Goal: Task Accomplishment & Management: Manage account settings

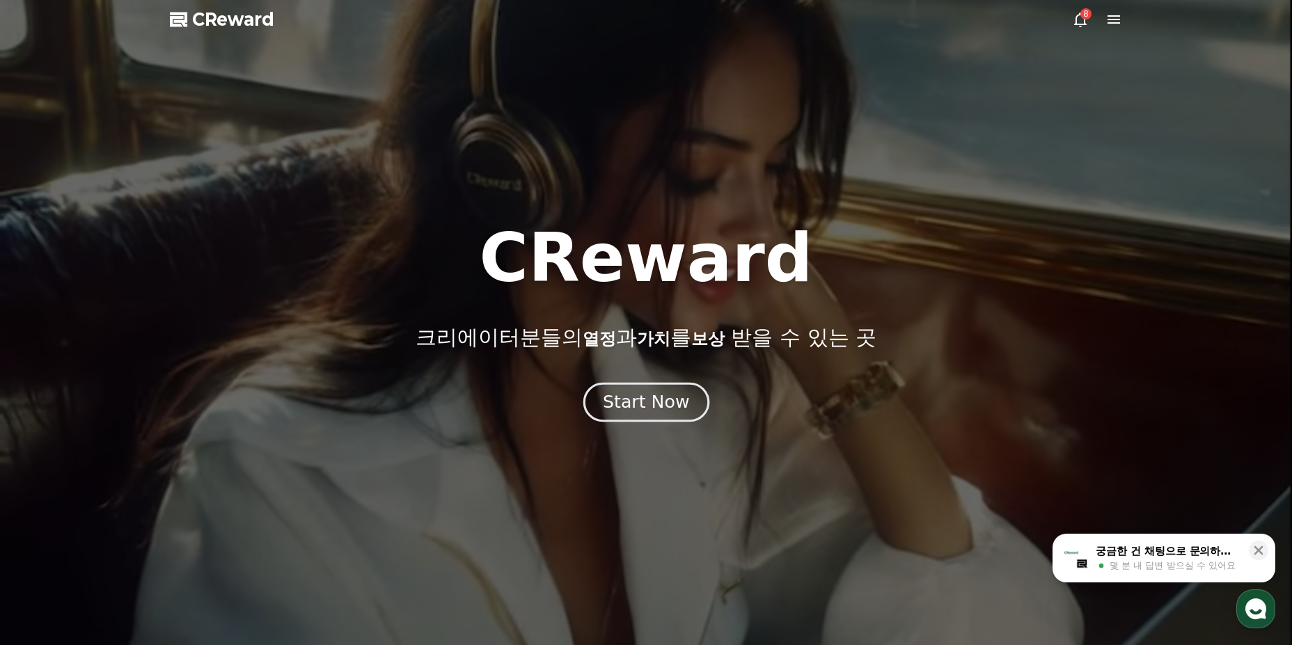
click at [670, 409] on div "Start Now" at bounding box center [646, 402] width 86 height 24
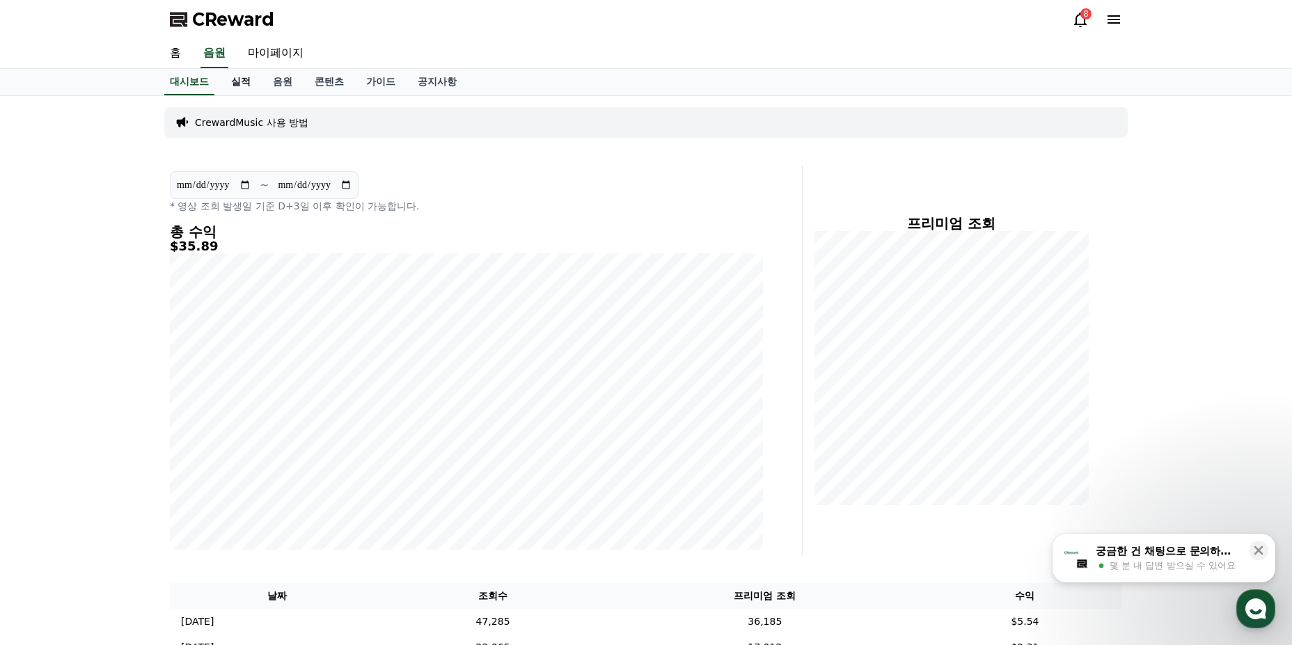
click at [229, 86] on link "실적" at bounding box center [241, 82] width 42 height 26
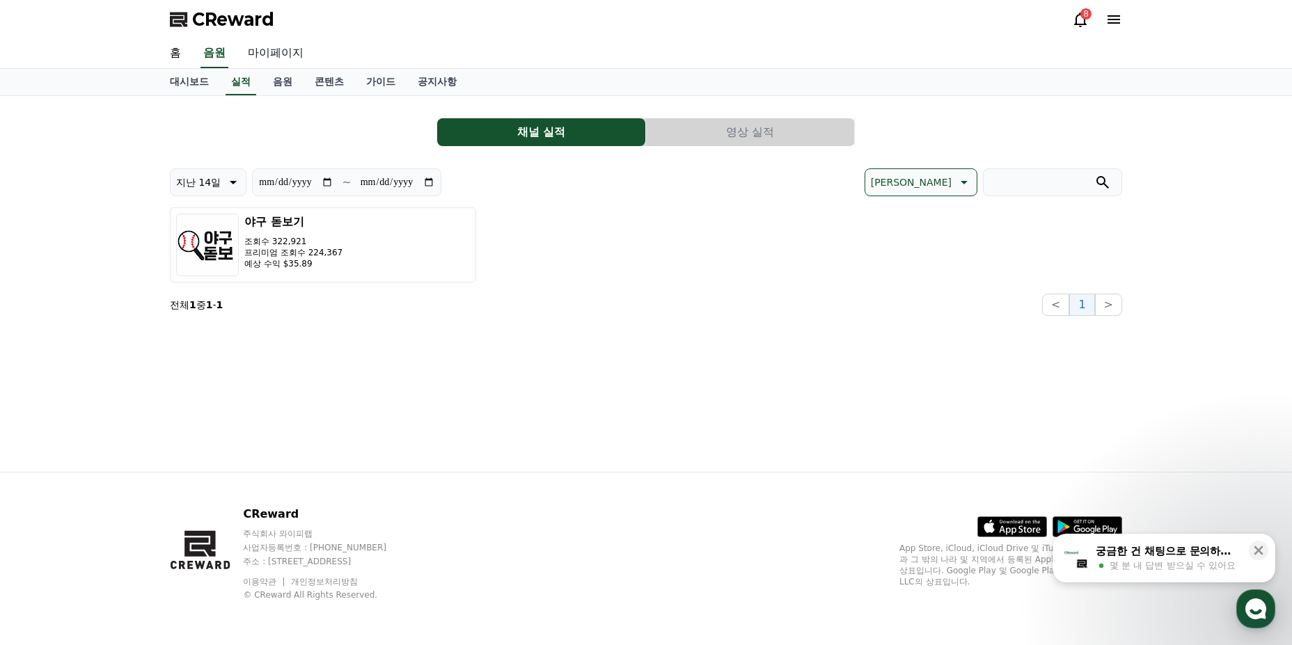
click at [279, 56] on link "마이페이지" at bounding box center [276, 53] width 78 height 29
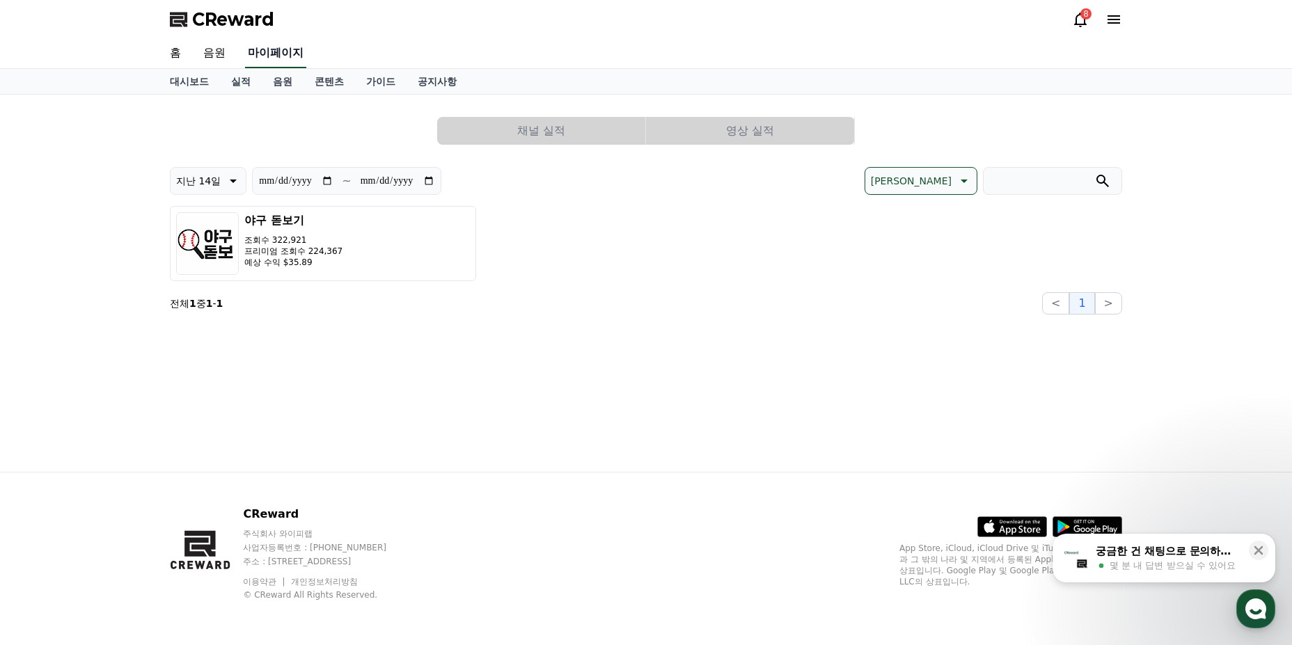
select select "**********"
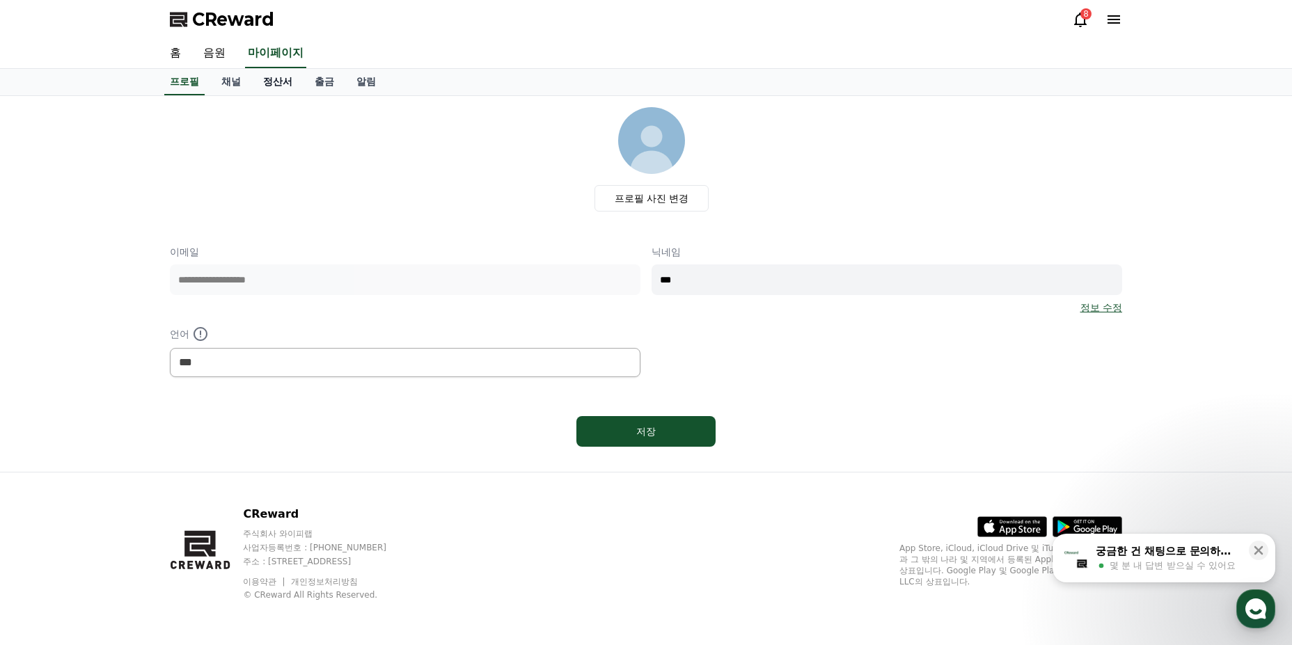
click at [283, 87] on link "정산서" at bounding box center [277, 82] width 51 height 26
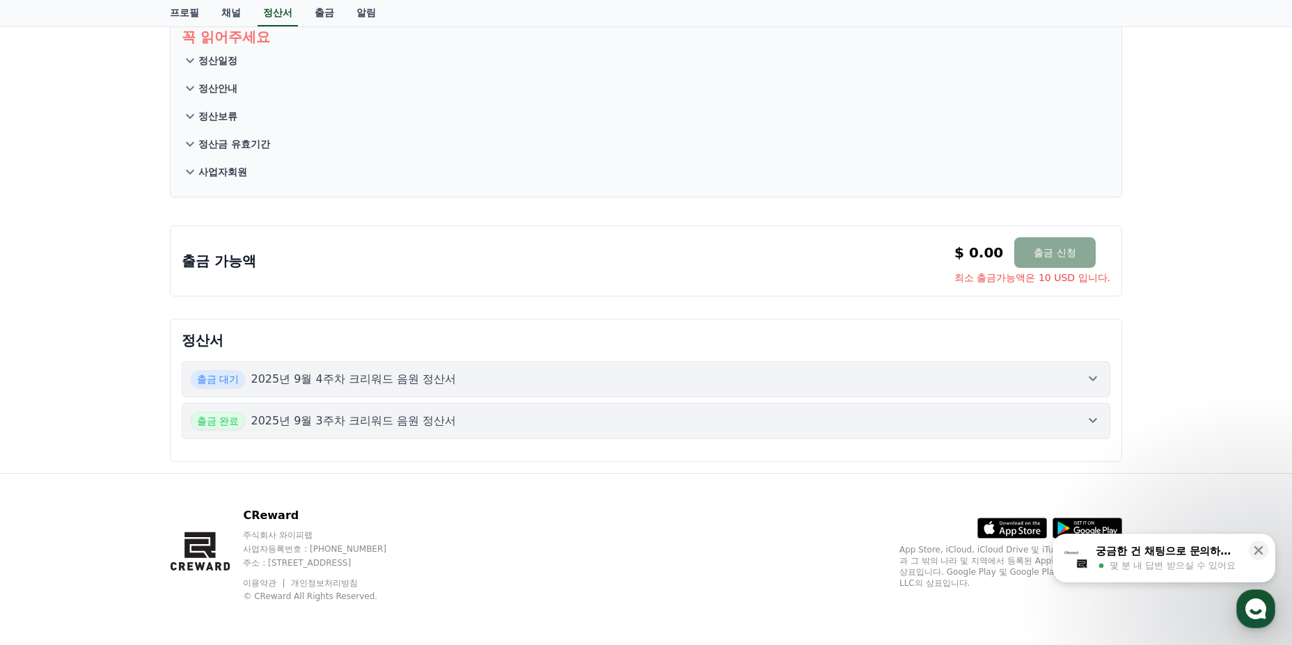
scroll to position [93, 0]
click at [779, 393] on button "출금 대기 2025년 9월 4주차 크리워드 음원 정산서" at bounding box center [646, 378] width 928 height 36
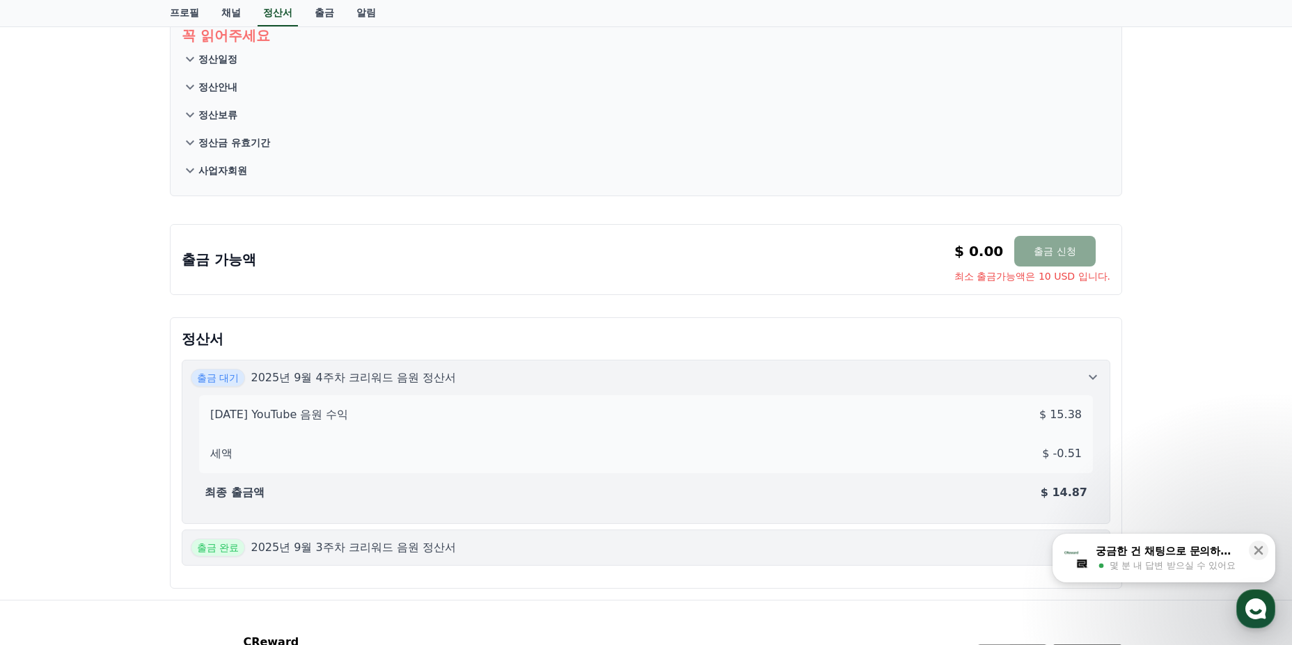
click at [779, 393] on div "[DATE] YouTube 음원 수익 $ 15.38 세액 $ -0.51 최종 출금액 $ 14.87" at bounding box center [646, 451] width 910 height 128
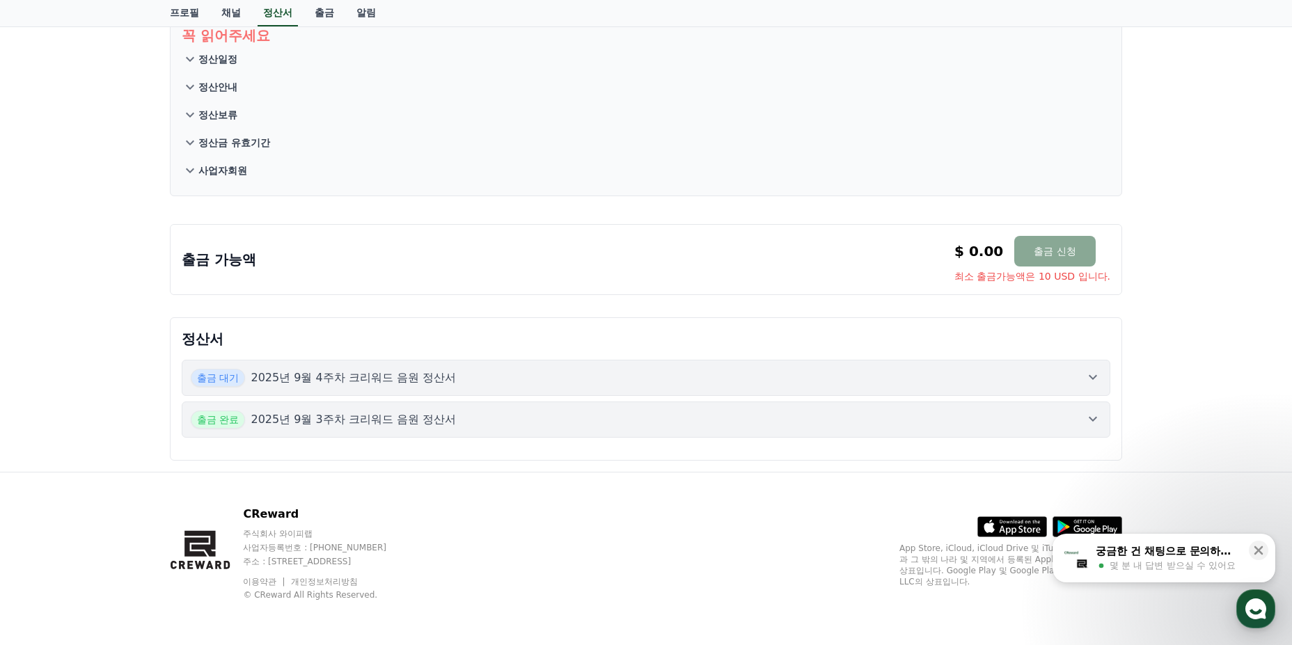
click at [789, 426] on div "출금 완료 2025년 9월 3주차 크리워드 음원 정산서" at bounding box center [646, 420] width 910 height 18
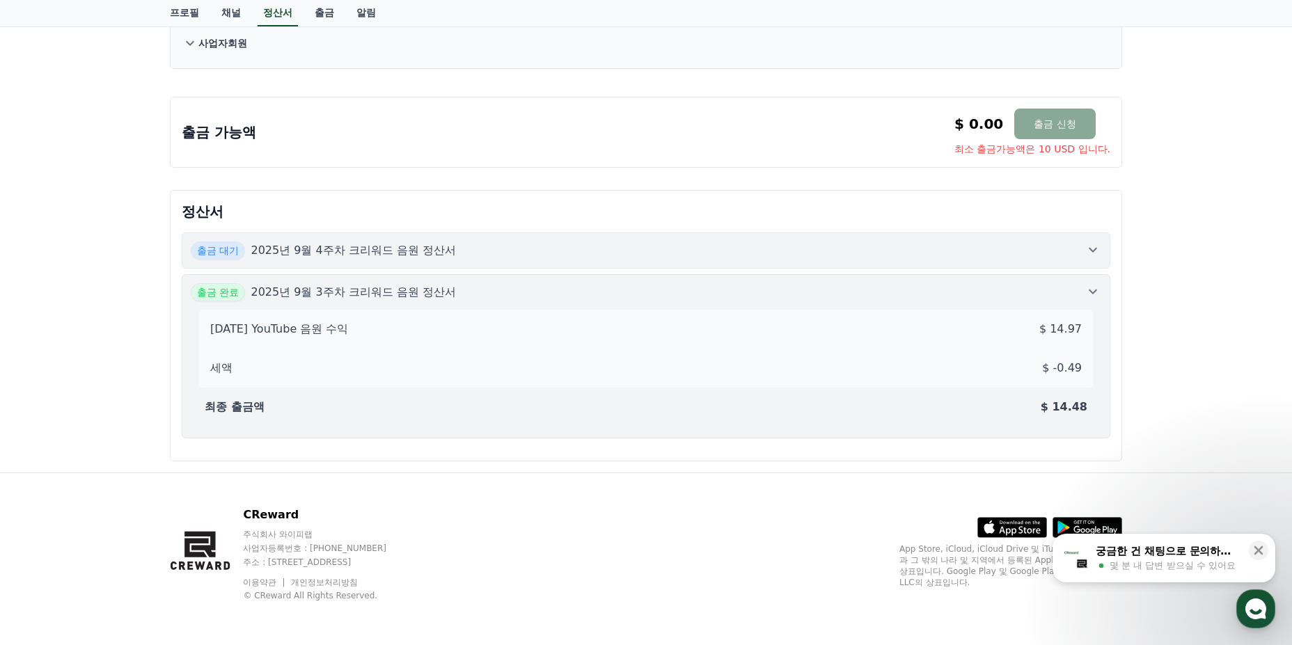
scroll to position [221, 0]
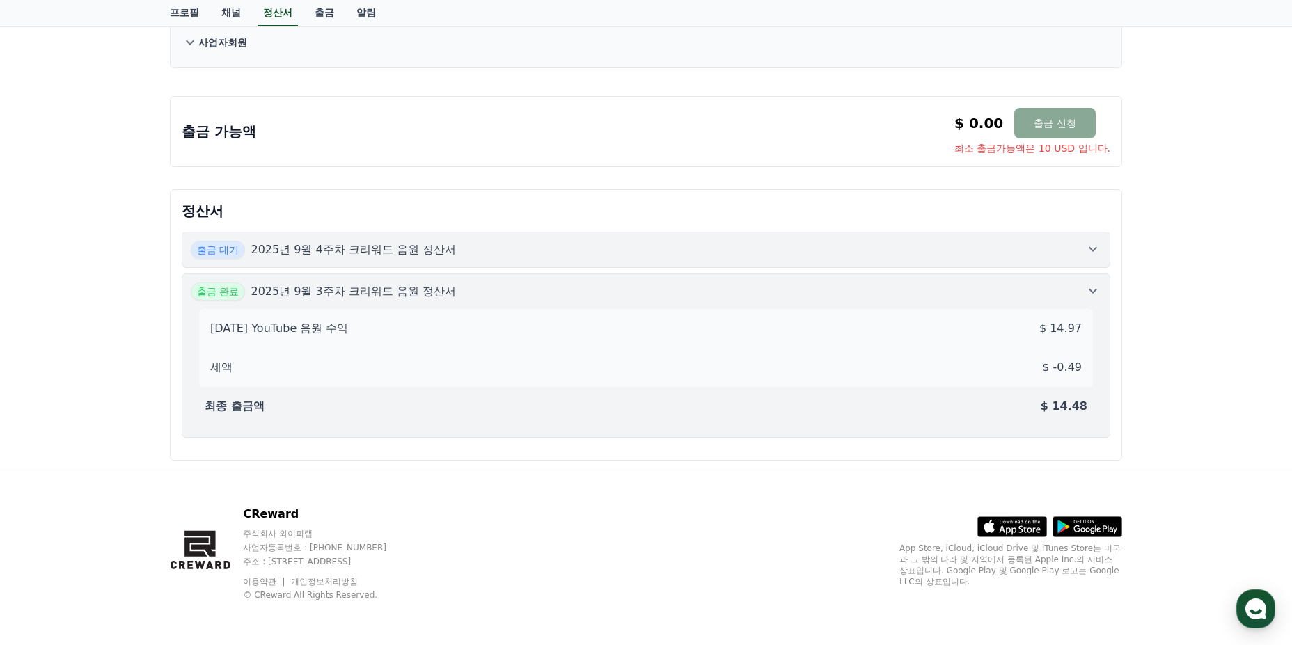
click at [897, 250] on div "출금 대기 2025년 9월 4주차 크리워드 음원 정산서" at bounding box center [646, 250] width 910 height 18
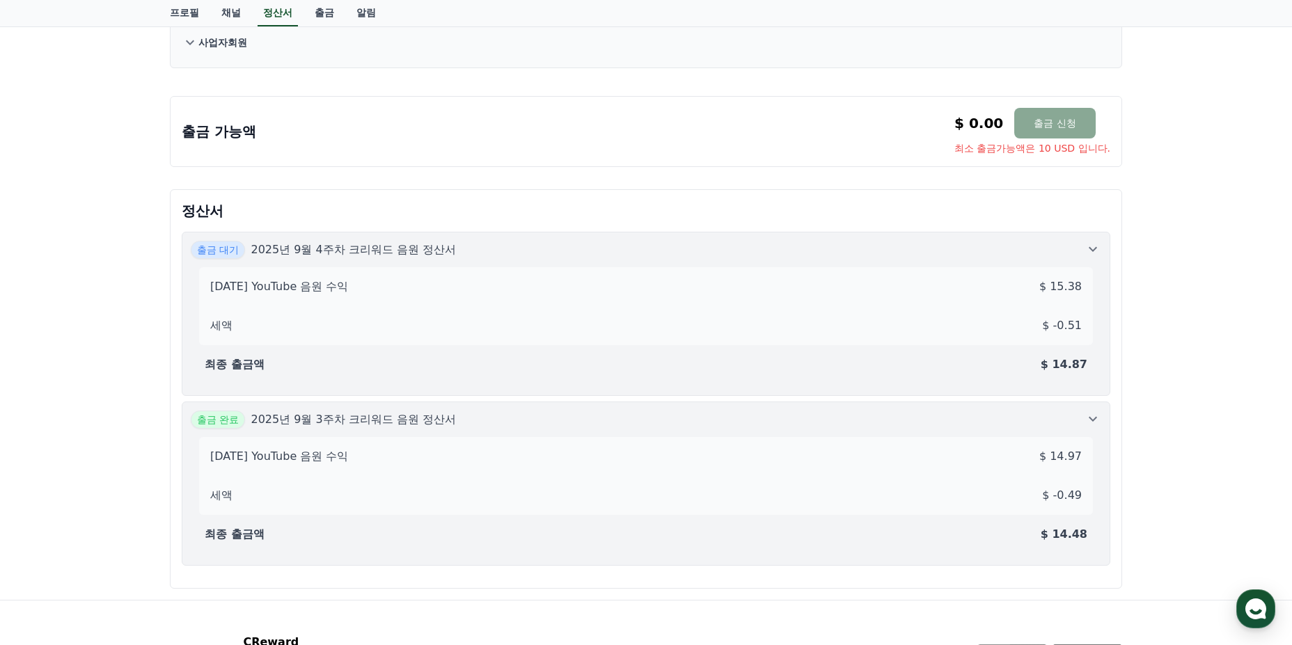
click at [897, 250] on div "출금 대기 2025년 9월 4주차 크리워드 음원 정산서" at bounding box center [646, 250] width 910 height 18
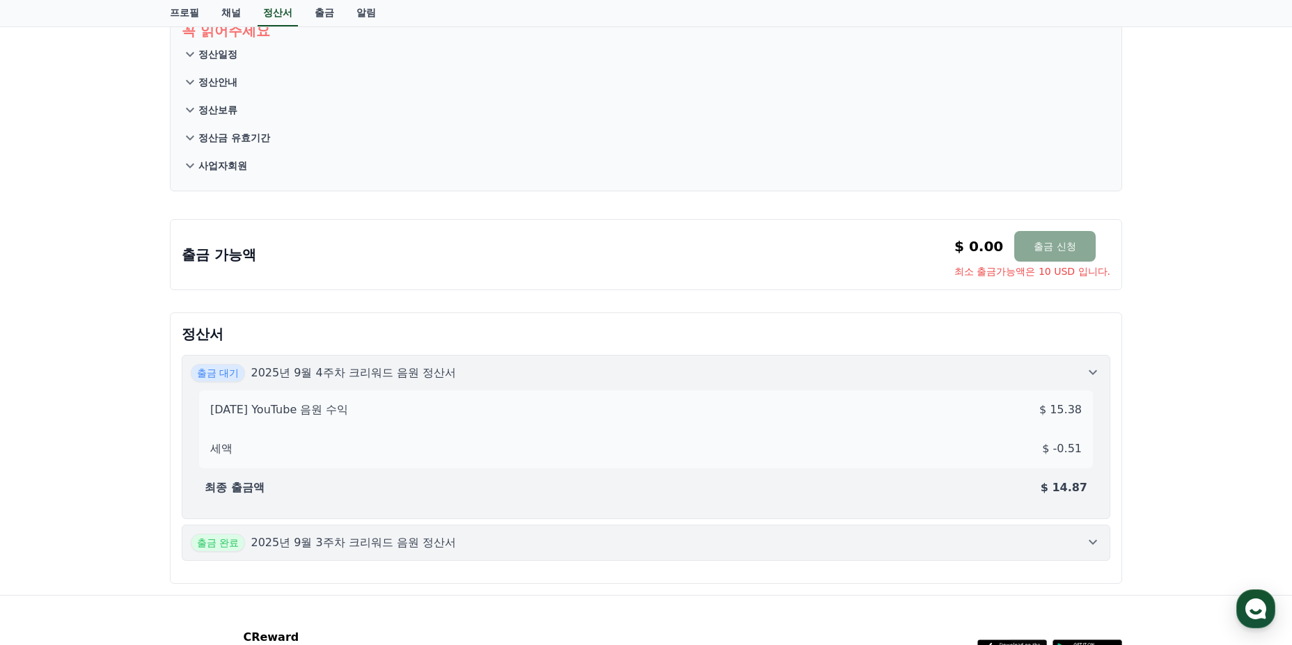
scroll to position [93, 0]
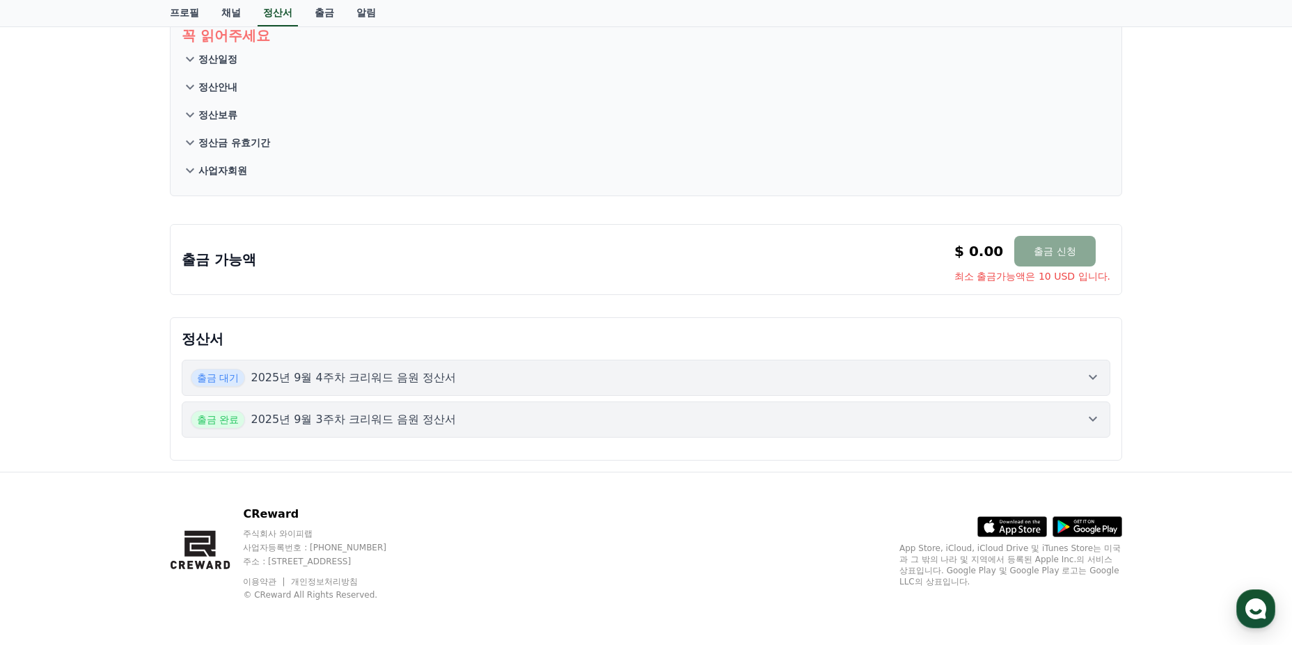
click at [848, 413] on div "출금 완료 2025년 9월 3주차 크리워드 음원 정산서" at bounding box center [646, 420] width 910 height 18
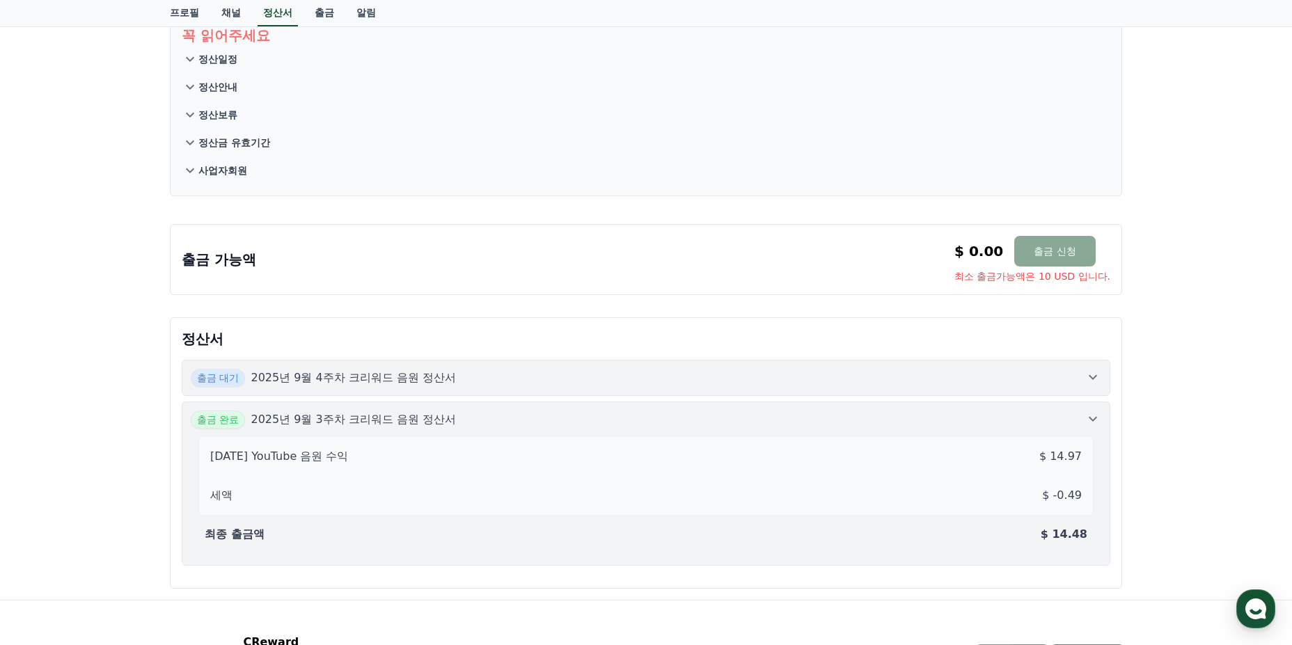
click at [861, 397] on div "출금 대기 2025년 9월 4주차 크리워드 음원 정산서 출금 완료 2025년 9월 3주차 크리워드 음원 정산서 [DATE] YouTube 음원…" at bounding box center [646, 463] width 928 height 206
click at [871, 388] on button "출금 대기 2025년 9월 4주차 크리워드 음원 정산서" at bounding box center [646, 378] width 928 height 36
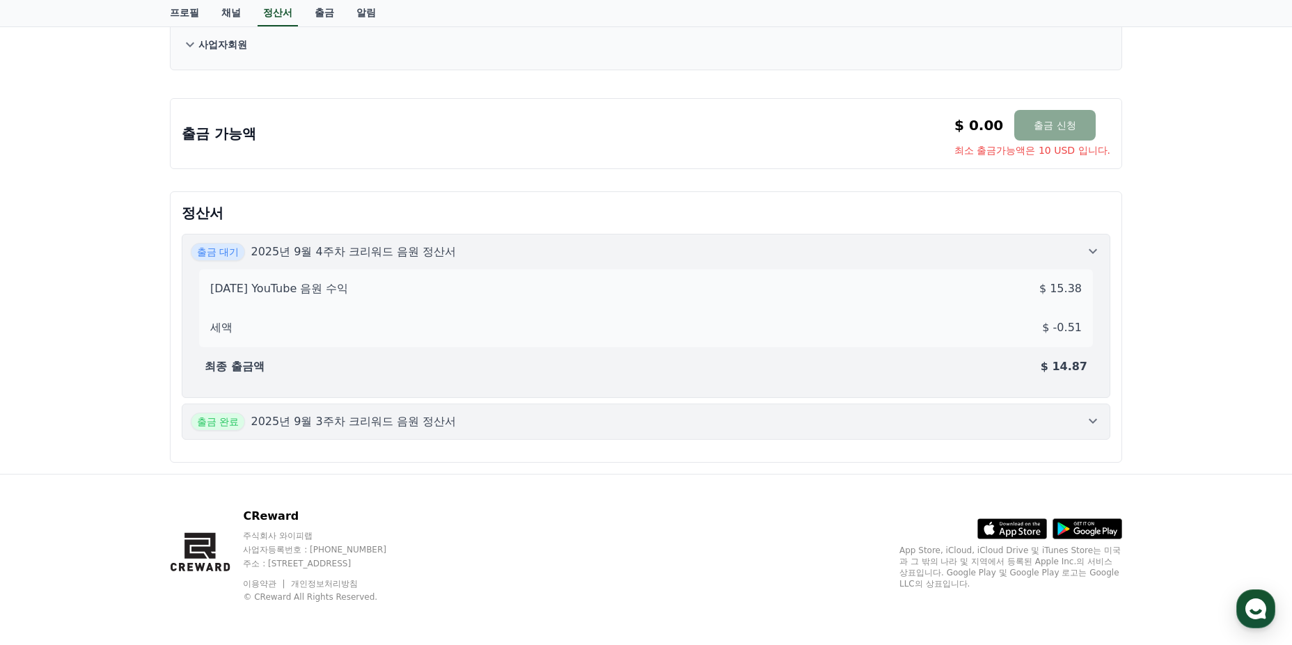
scroll to position [221, 0]
click at [852, 418] on div "출금 완료 2025년 9월 3주차 크리워드 음원 정산서" at bounding box center [646, 420] width 910 height 18
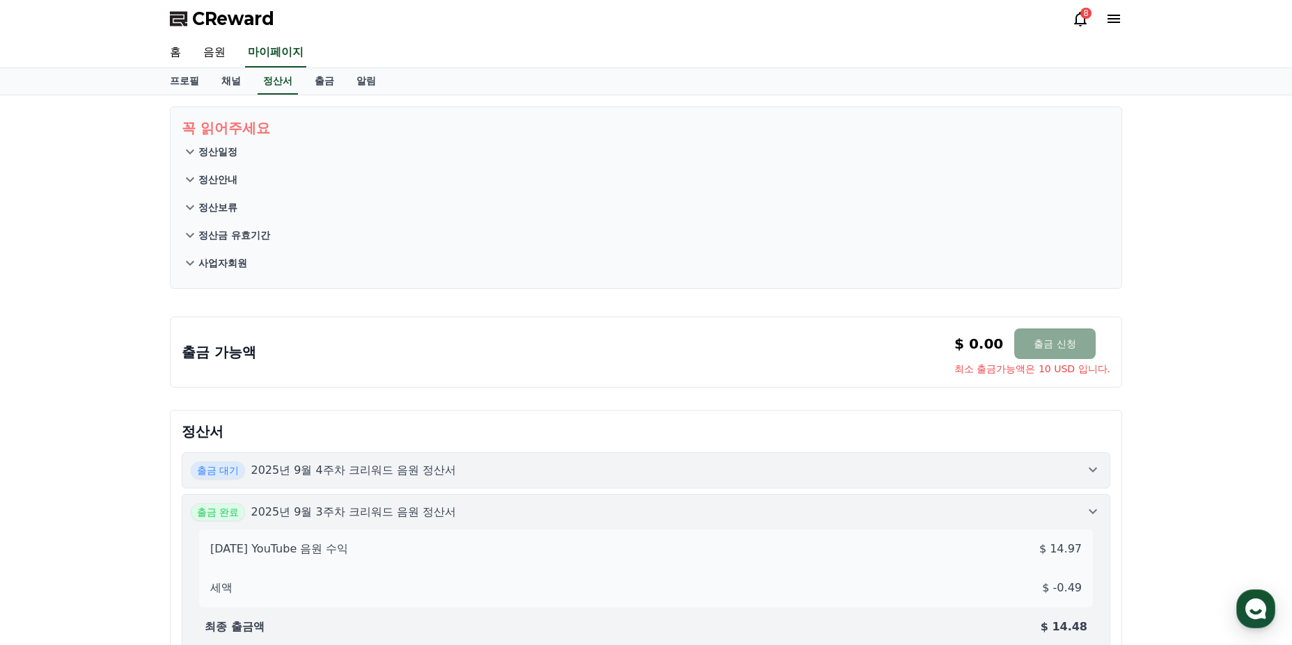
scroll to position [0, 0]
click at [320, 81] on link "출금" at bounding box center [324, 82] width 42 height 26
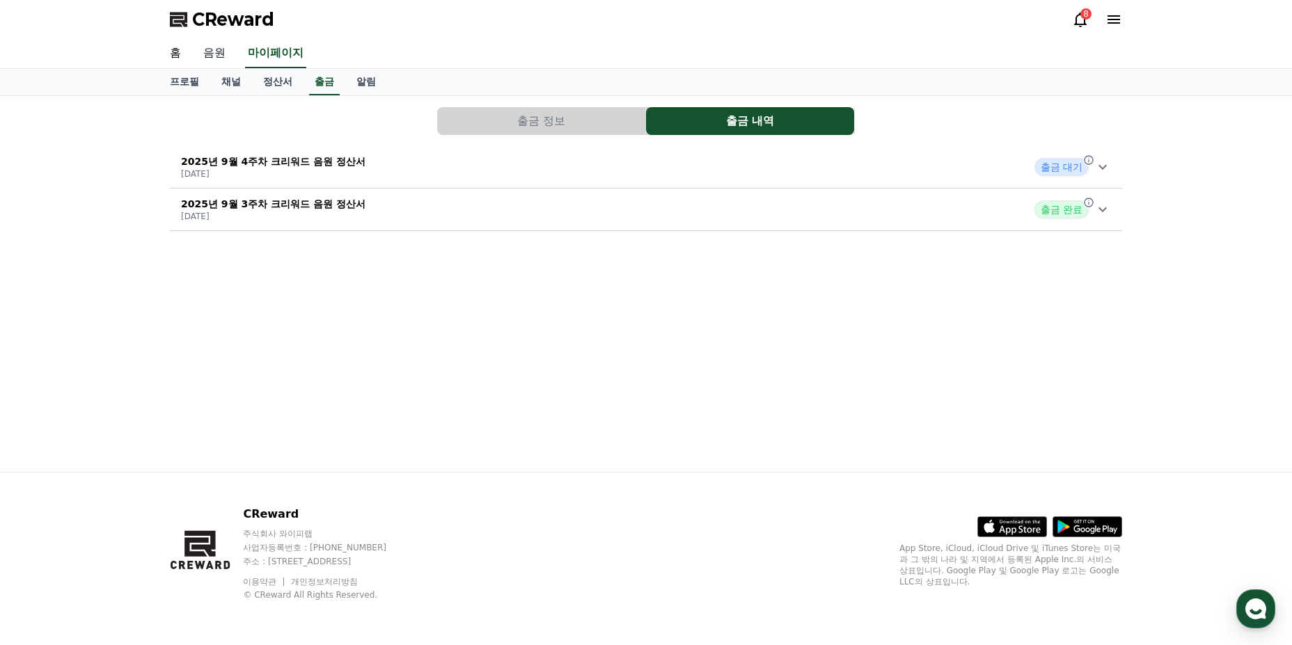
click at [220, 54] on link "음원" at bounding box center [214, 53] width 45 height 29
